Goal: Task Accomplishment & Management: Manage account settings

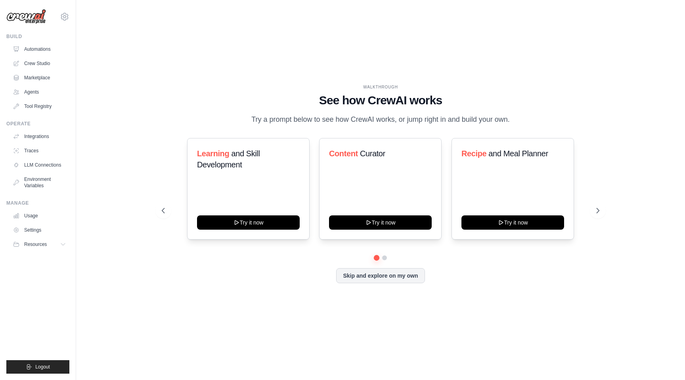
click at [35, 237] on ul "Usage Settings Resources Documentation Blog" at bounding box center [40, 229] width 60 height 41
click at [39, 247] on button "Resources" at bounding box center [40, 244] width 60 height 13
click at [599, 212] on icon at bounding box center [598, 210] width 8 height 8
